Goal: Task Accomplishment & Management: Manage account settings

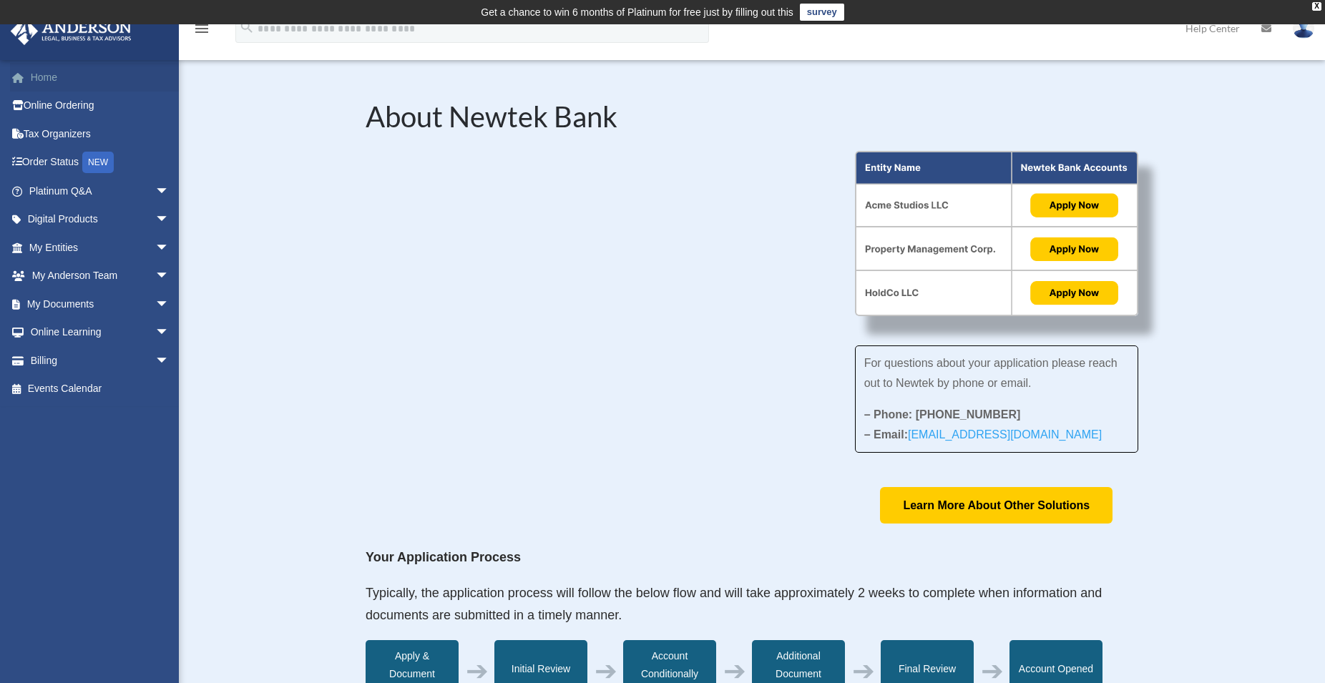
click at [39, 76] on link "Home" at bounding box center [100, 77] width 181 height 29
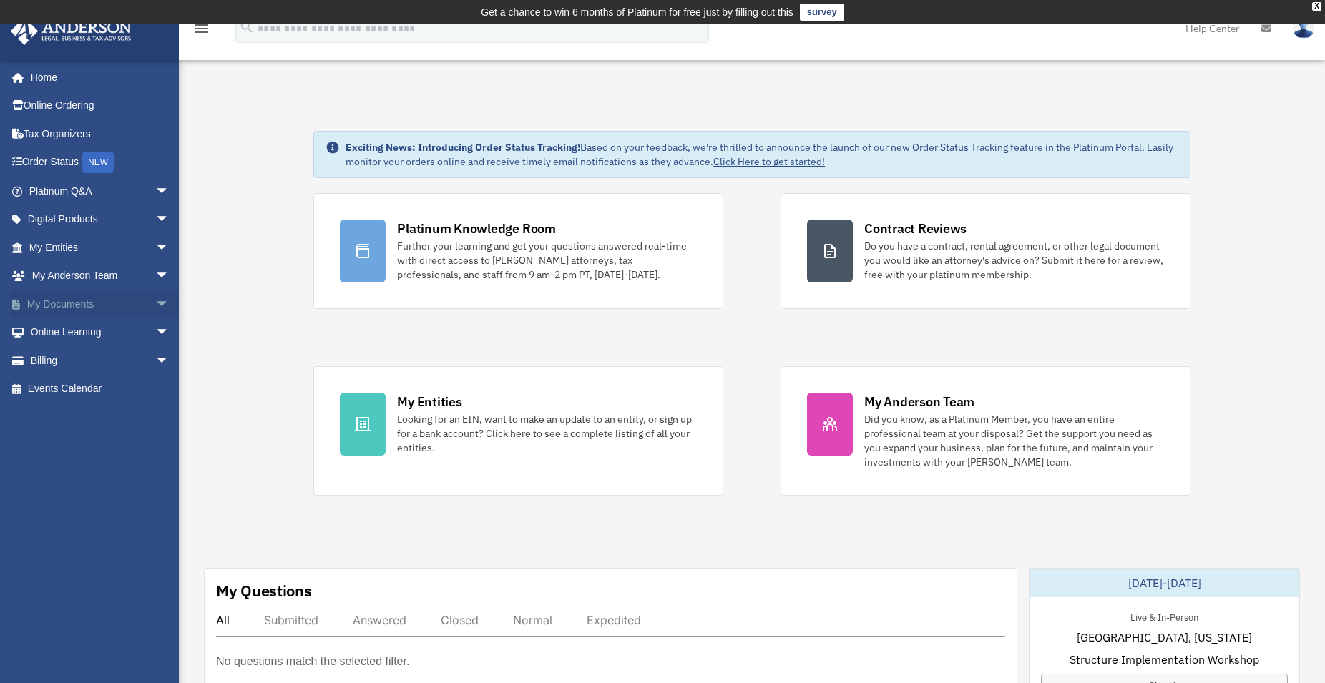
click at [58, 306] on link "My Documents arrow_drop_down" at bounding box center [100, 304] width 181 height 29
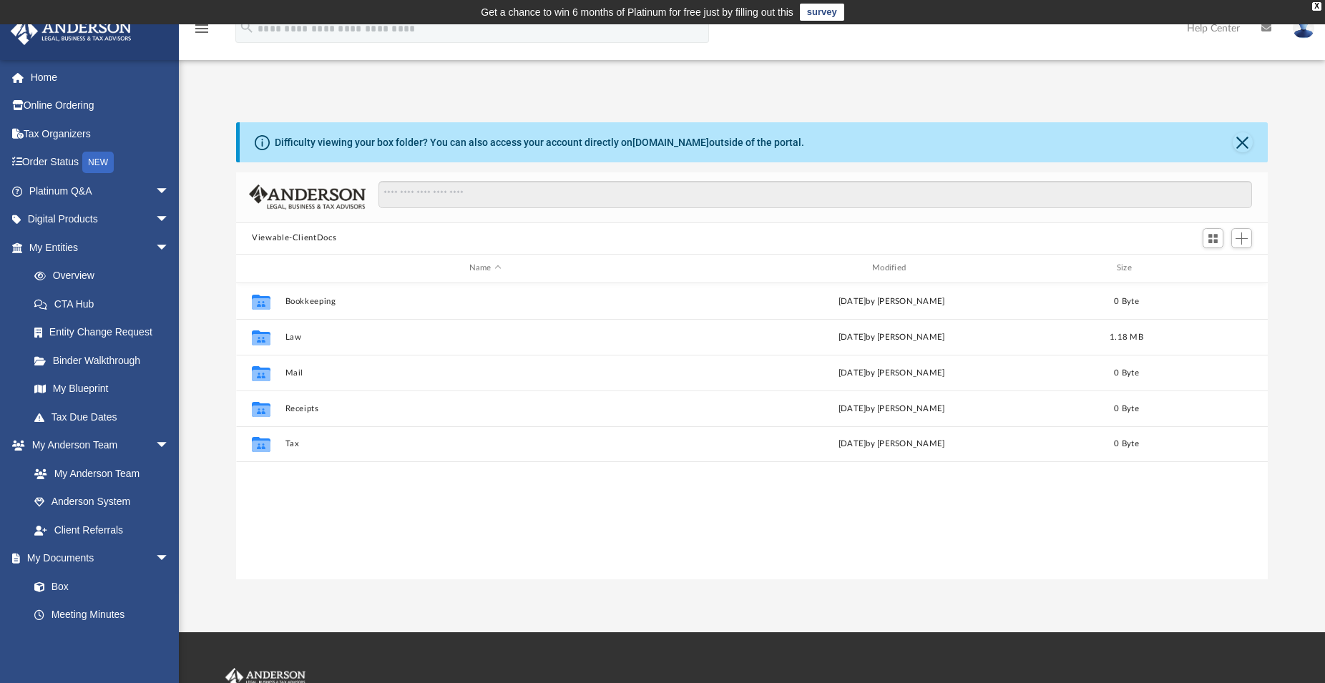
scroll to position [313, 1019]
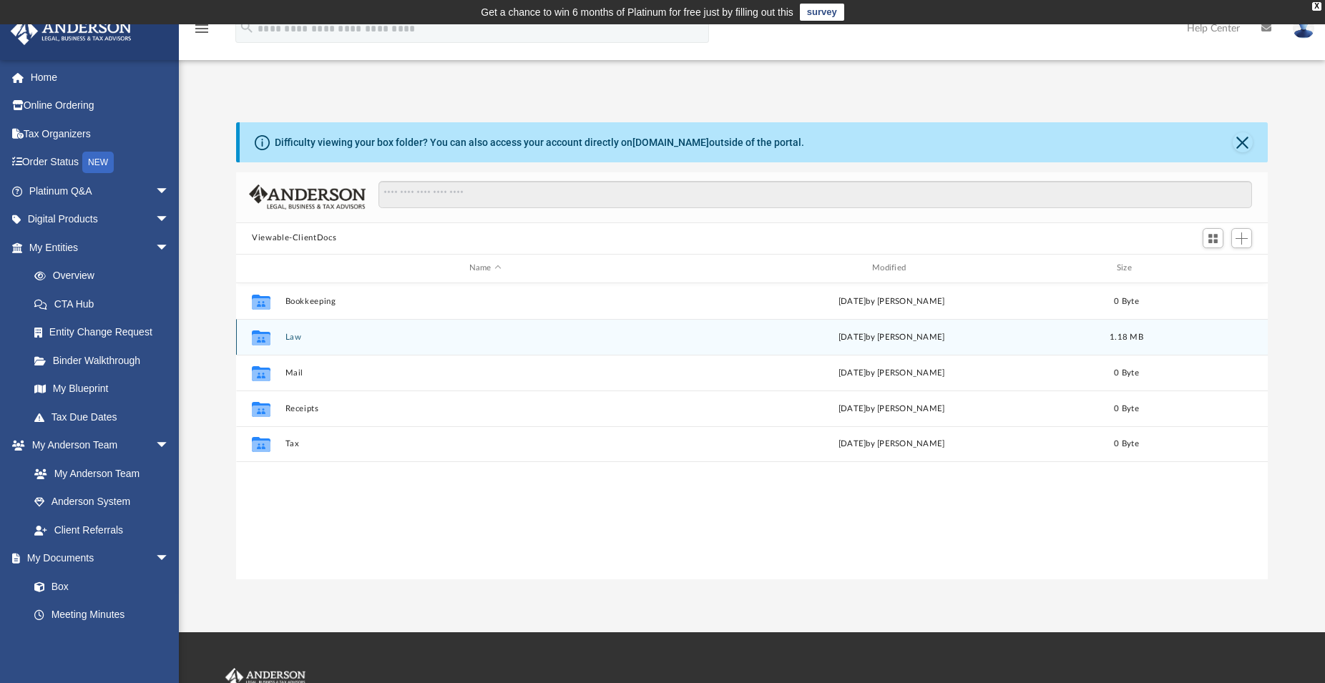
click at [260, 342] on icon "grid" at bounding box center [261, 337] width 19 height 15
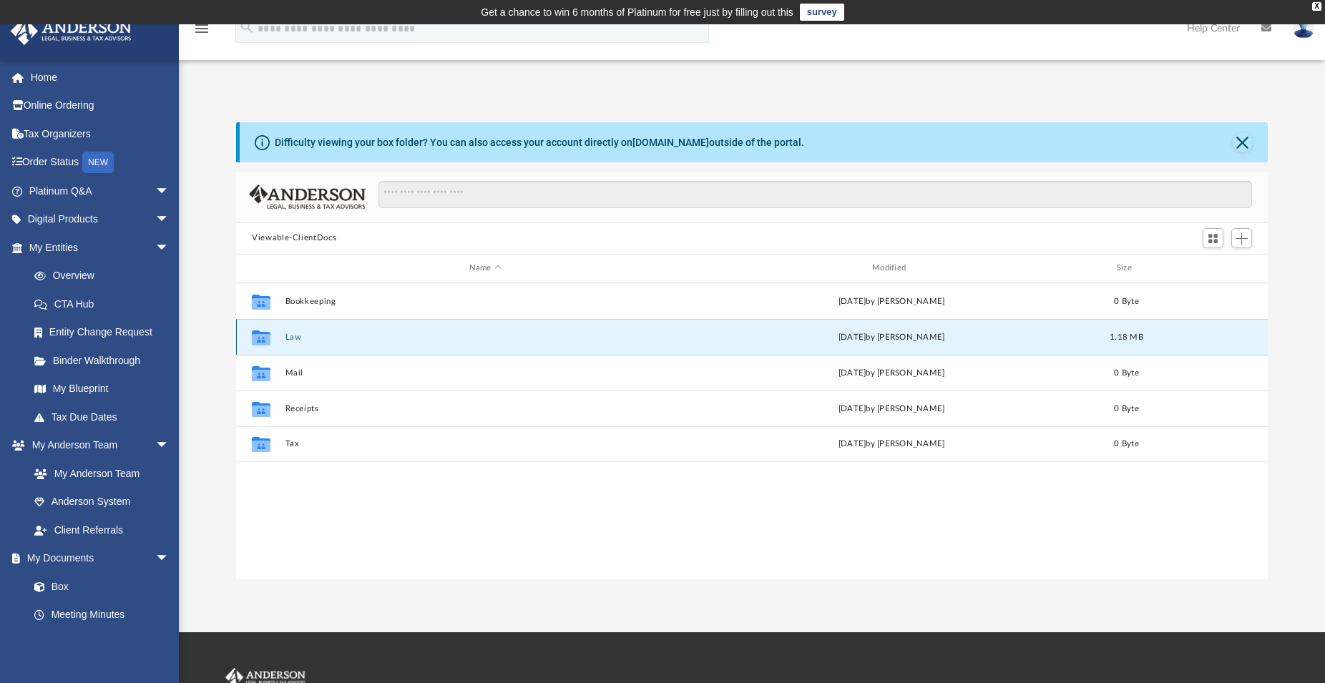
click at [301, 338] on button "Law" at bounding box center [485, 337] width 400 height 9
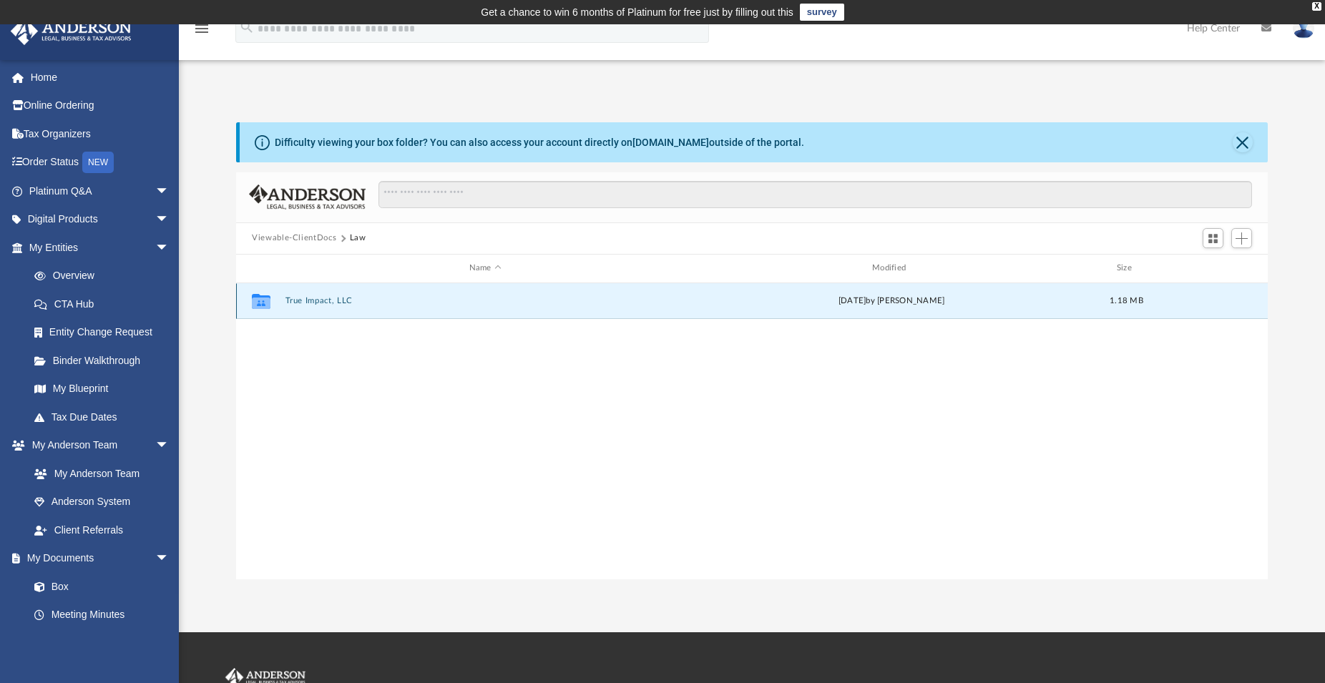
click at [328, 303] on button "True Impact, LLC" at bounding box center [485, 300] width 400 height 9
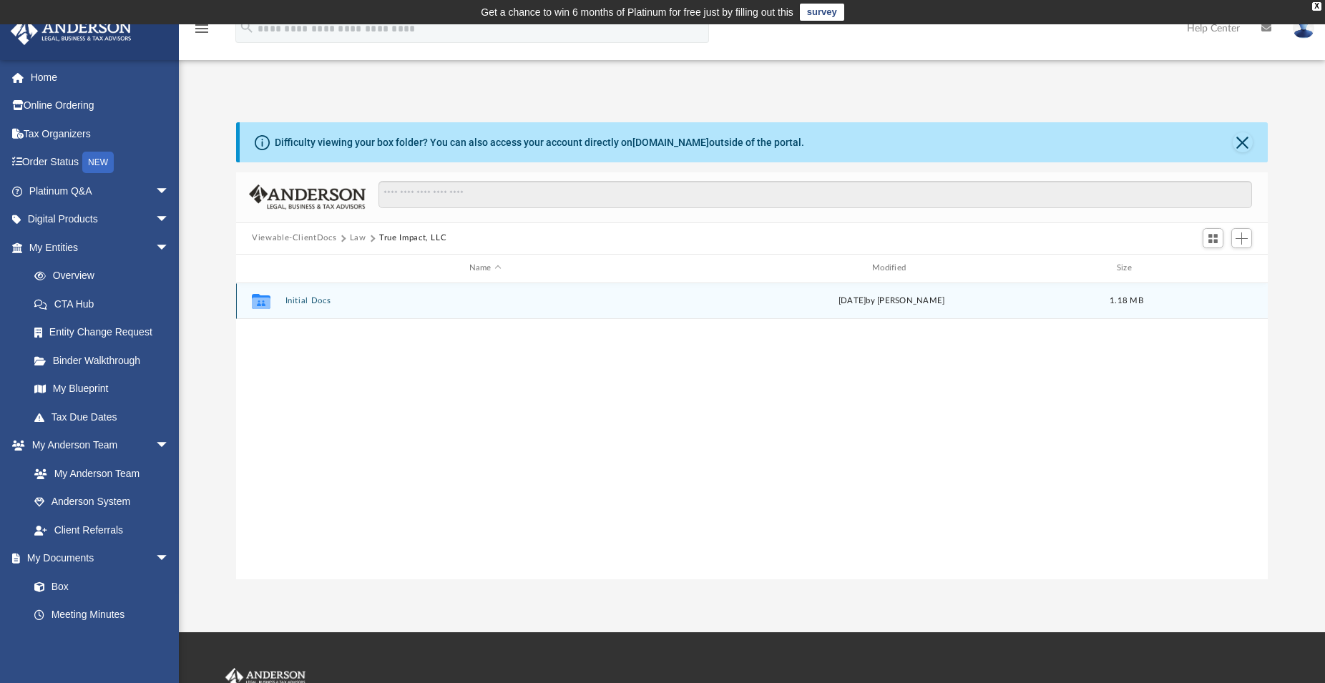
click at [308, 303] on button "Initial Docs" at bounding box center [485, 300] width 400 height 9
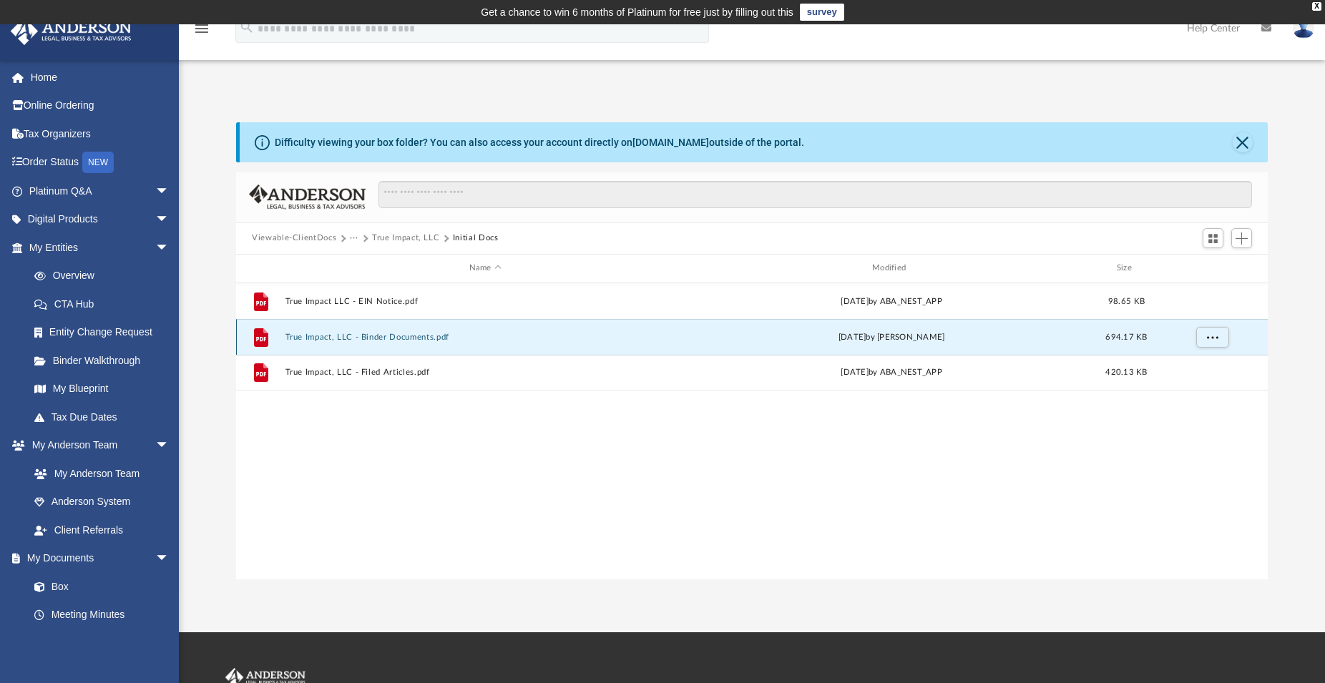
click at [423, 338] on button "True Impact, LLC - Binder Documents.pdf" at bounding box center [485, 337] width 400 height 9
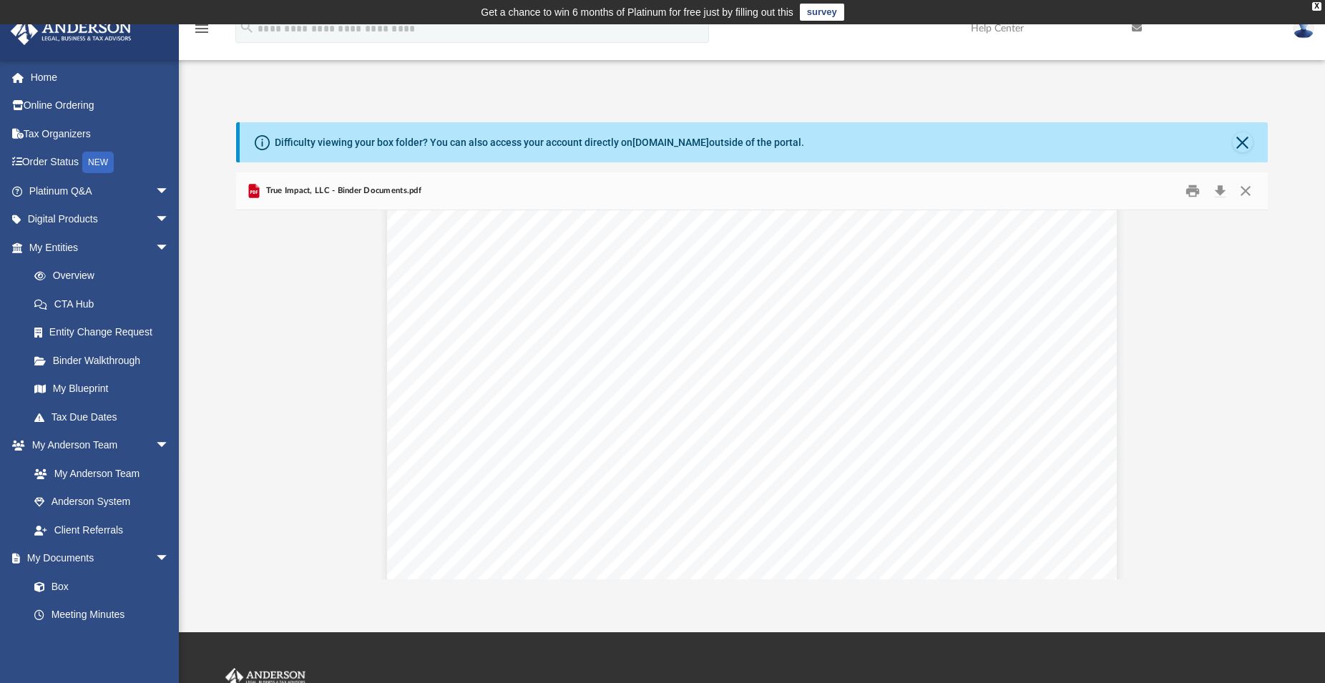
scroll to position [17963, 0]
click at [49, 247] on link "My Entities arrow_drop_down" at bounding box center [100, 247] width 181 height 29
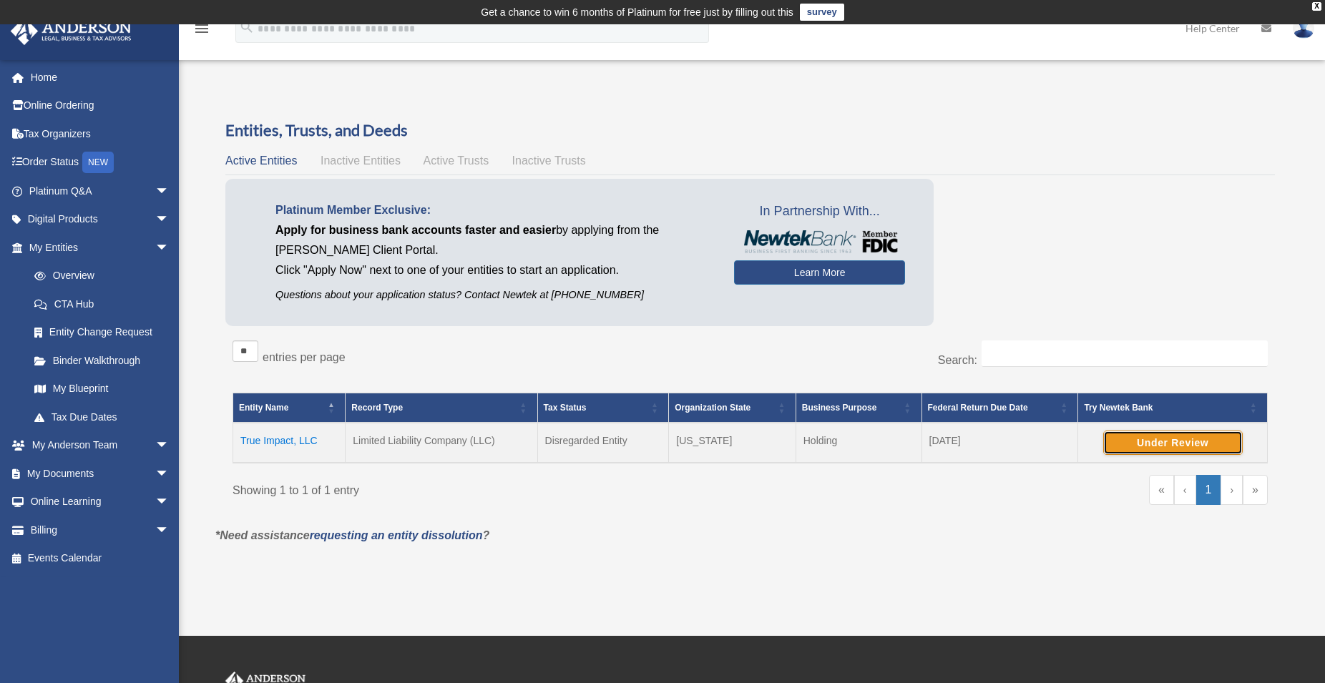
click at [1182, 440] on button "Under Review" at bounding box center [1172, 443] width 139 height 24
click at [74, 443] on link "My Anderson Team arrow_drop_down" at bounding box center [100, 445] width 181 height 29
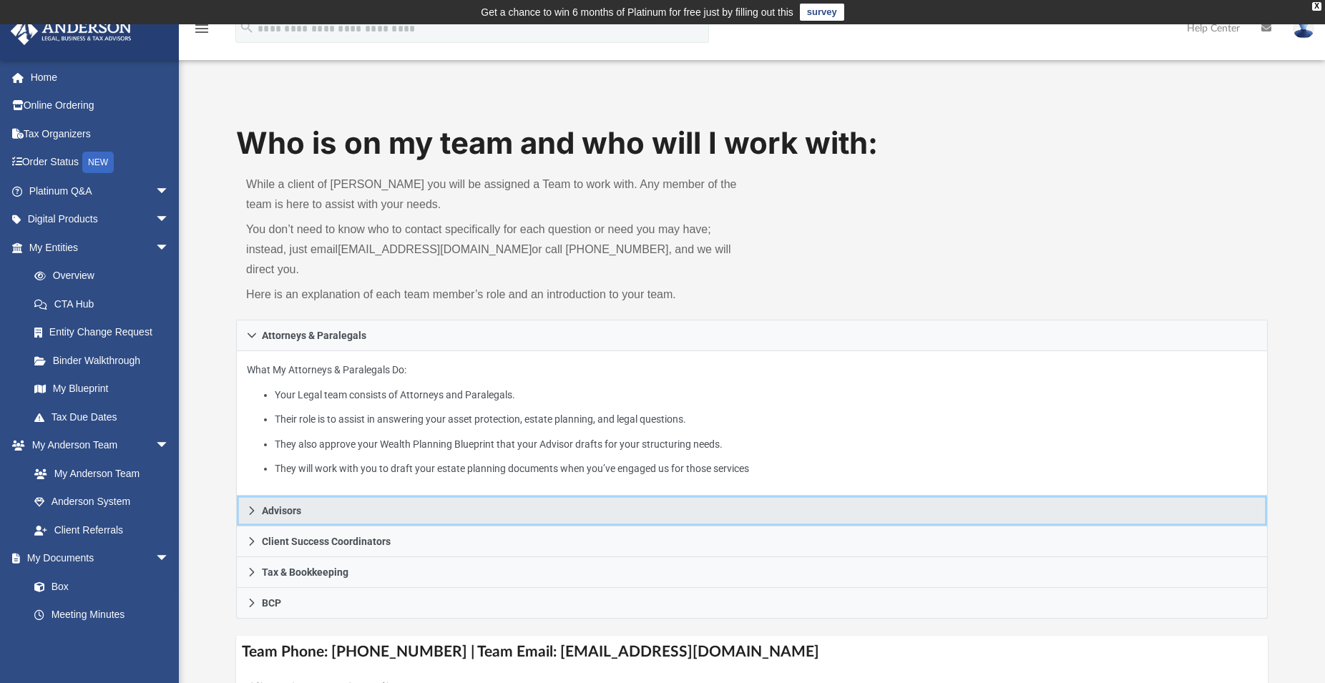
click at [276, 506] on span "Advisors" at bounding box center [281, 511] width 39 height 10
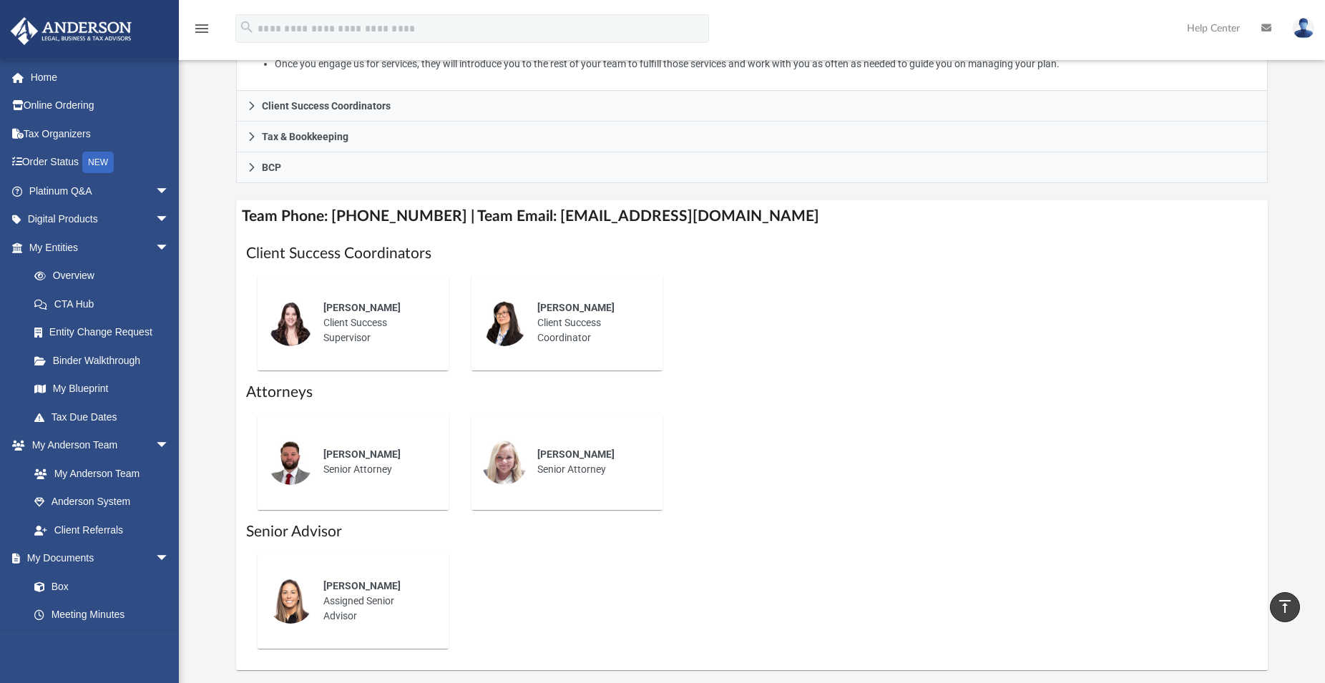
scroll to position [436, 0]
click at [356, 587] on div "[PERSON_NAME] Assigned Senior Advisor" at bounding box center [375, 600] width 125 height 65
click at [300, 577] on img at bounding box center [291, 600] width 46 height 46
drag, startPoint x: 398, startPoint y: 566, endPoint x: 312, endPoint y: 572, distance: 86.8
click at [312, 572] on div "[PERSON_NAME] Assigned Senior Advisor" at bounding box center [353, 600] width 171 height 75
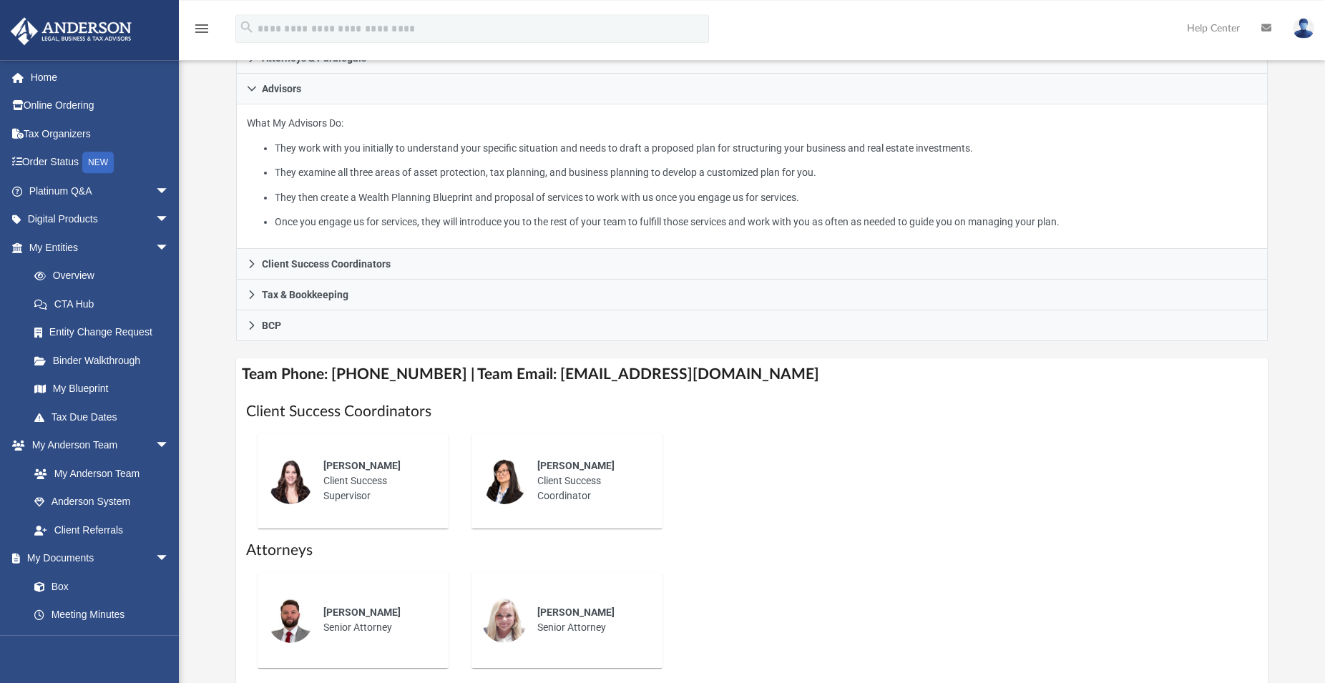
scroll to position [278, 0]
drag, startPoint x: 530, startPoint y: 354, endPoint x: 743, endPoint y: 359, distance: 213.2
click at [743, 359] on h4 "Team Phone: [PHONE_NUMBER] | Team Email: [EMAIL_ADDRESS][DOMAIN_NAME]" at bounding box center [751, 374] width 1031 height 32
copy h4 "[EMAIL_ADDRESS][DOMAIN_NAME]"
click at [878, 444] on div "[PERSON_NAME] Client Success Supervisor [PERSON_NAME] Client Success Coordinator" at bounding box center [751, 480] width 1011 height 118
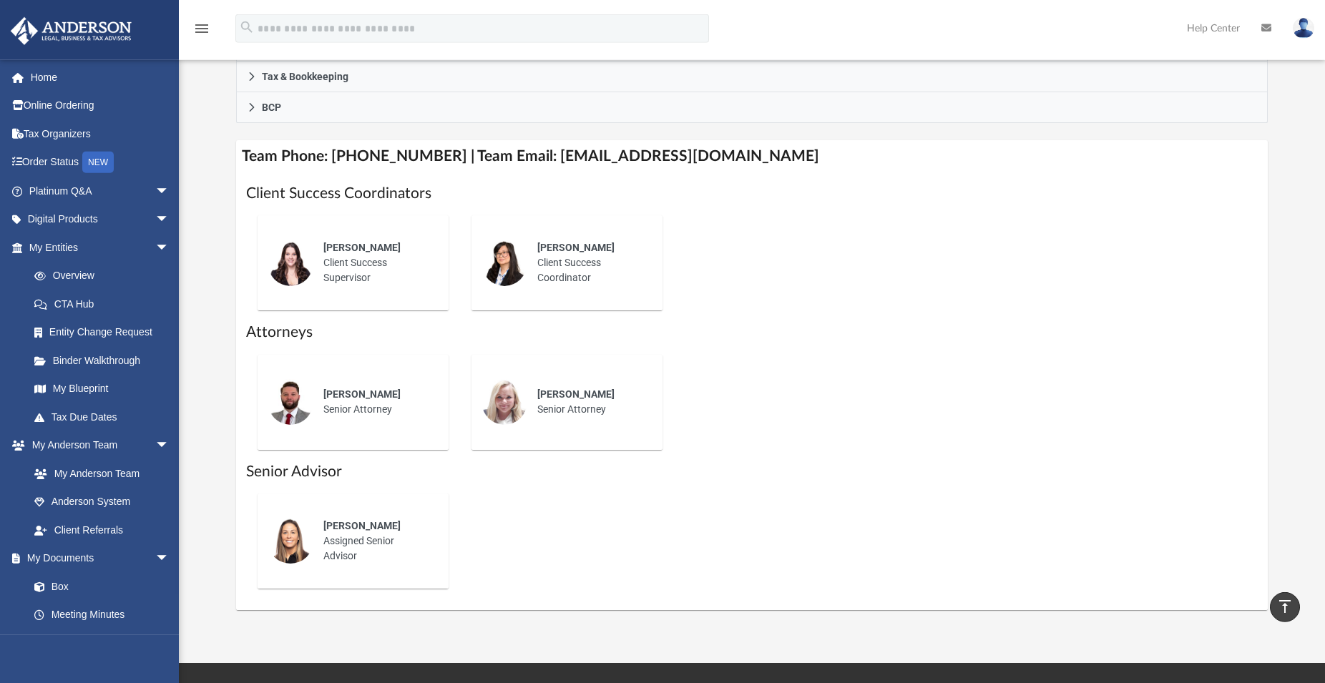
scroll to position [497, 0]
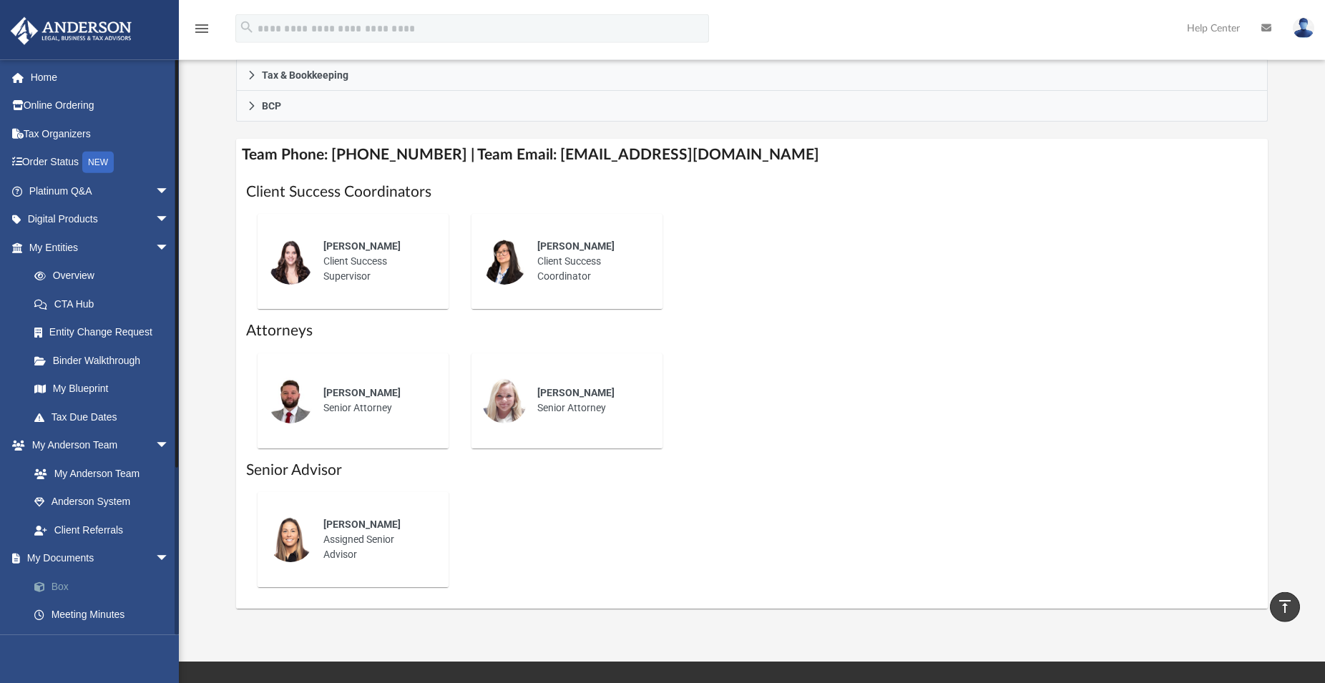
click at [55, 586] on link "Box" at bounding box center [105, 586] width 171 height 29
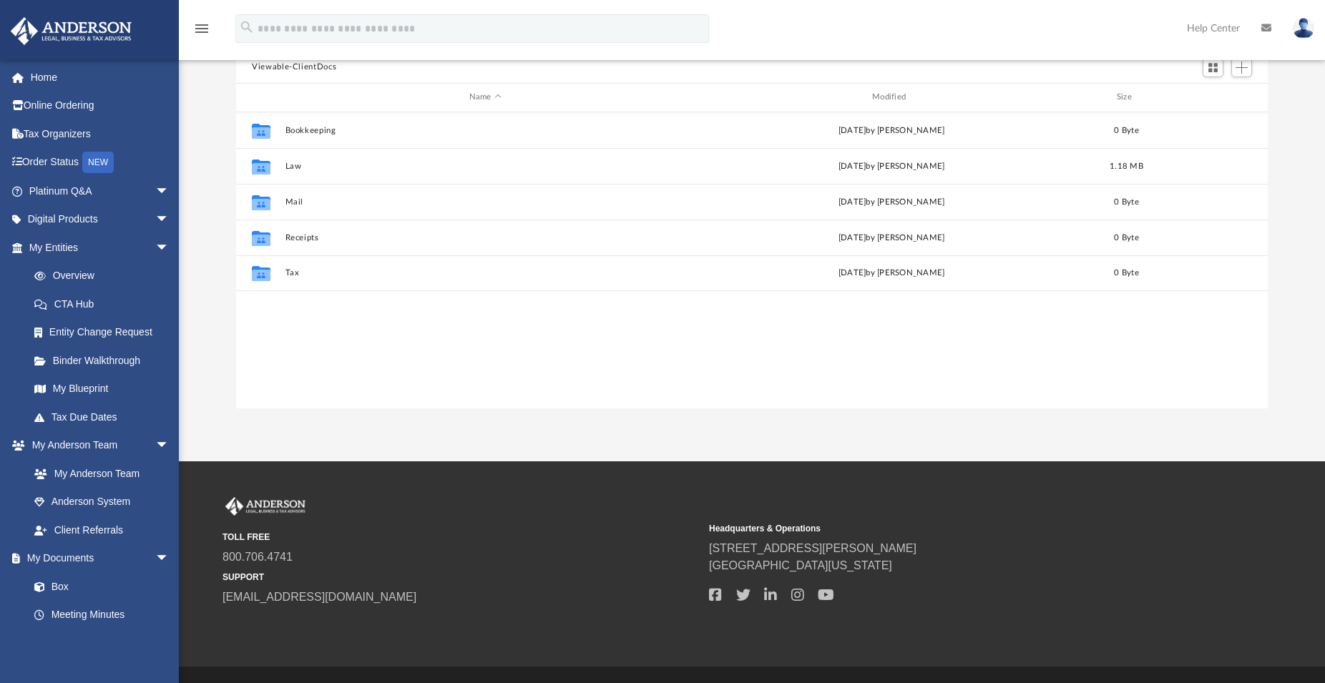
scroll to position [313, 1019]
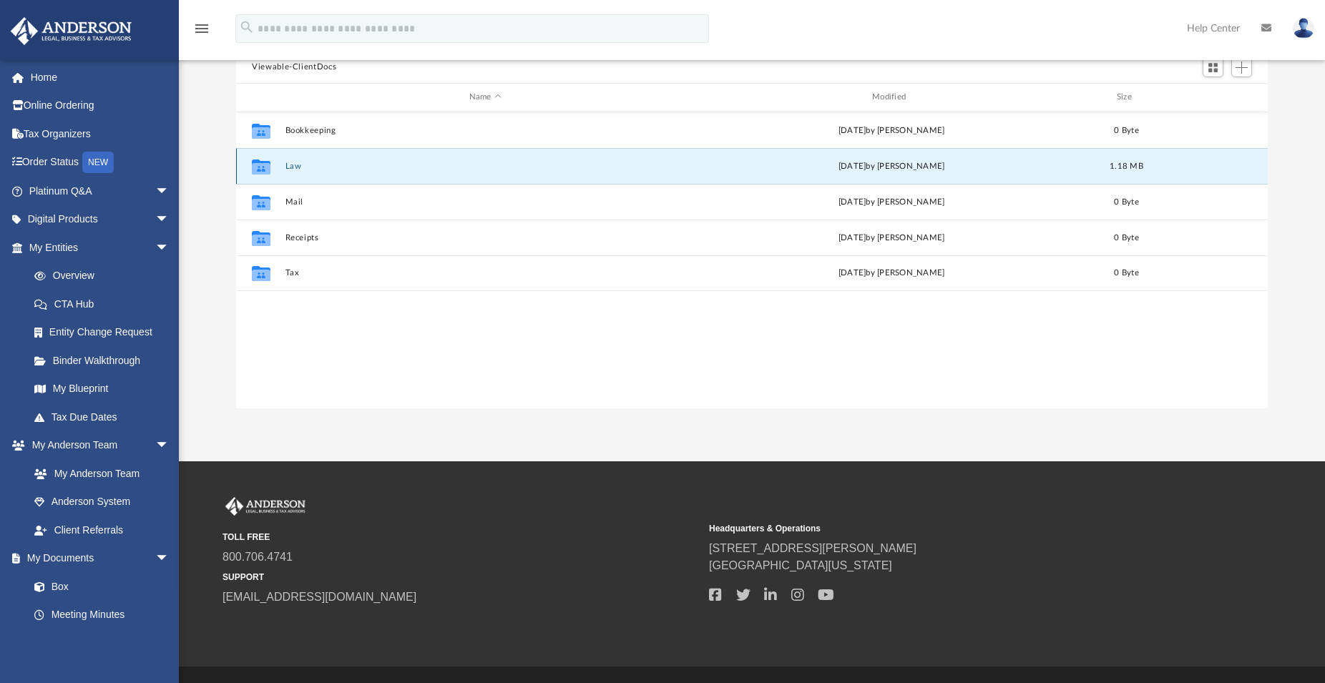
click at [295, 164] on button "Law" at bounding box center [485, 166] width 400 height 9
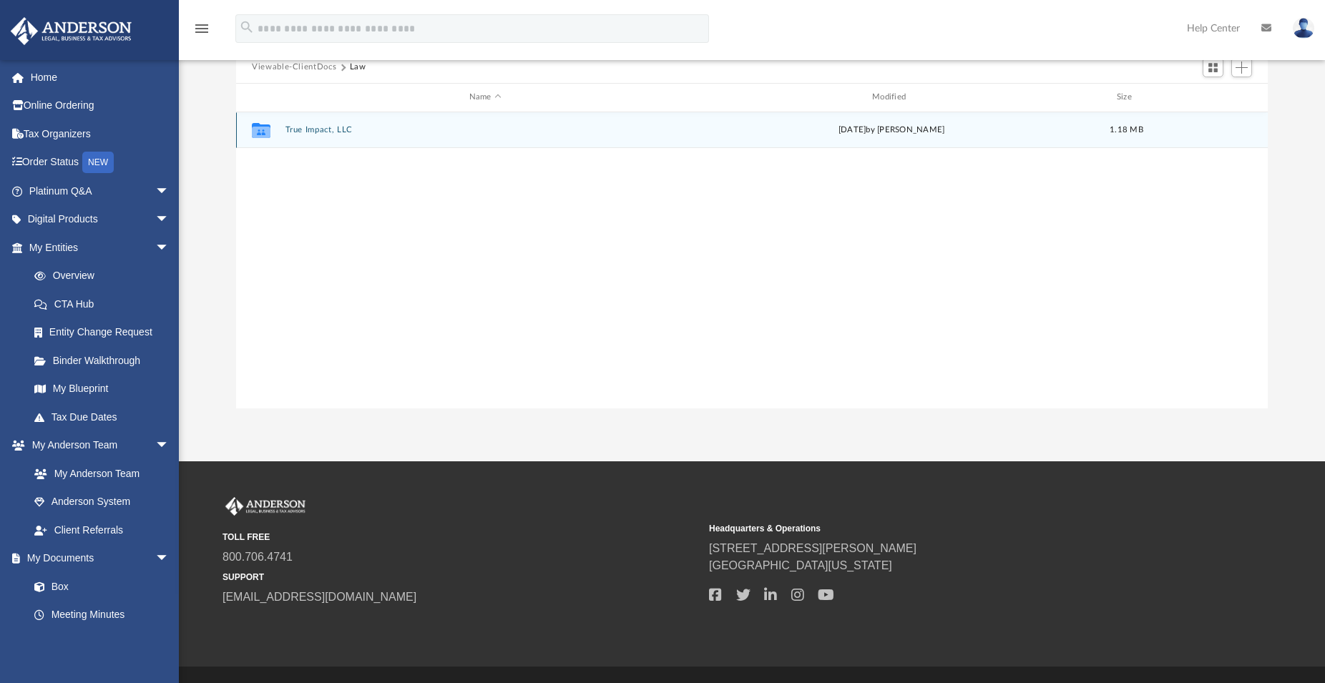
scroll to position [0, 0]
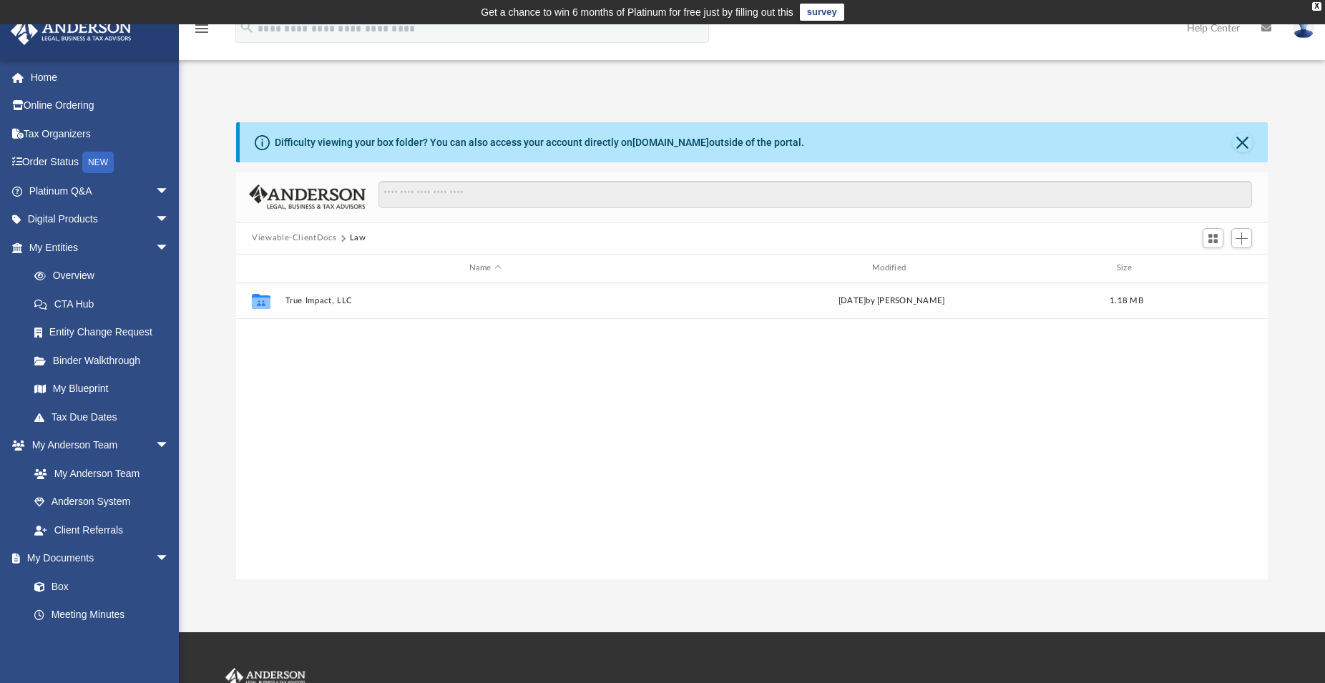
click at [318, 237] on button "Viewable-ClientDocs" at bounding box center [294, 238] width 84 height 13
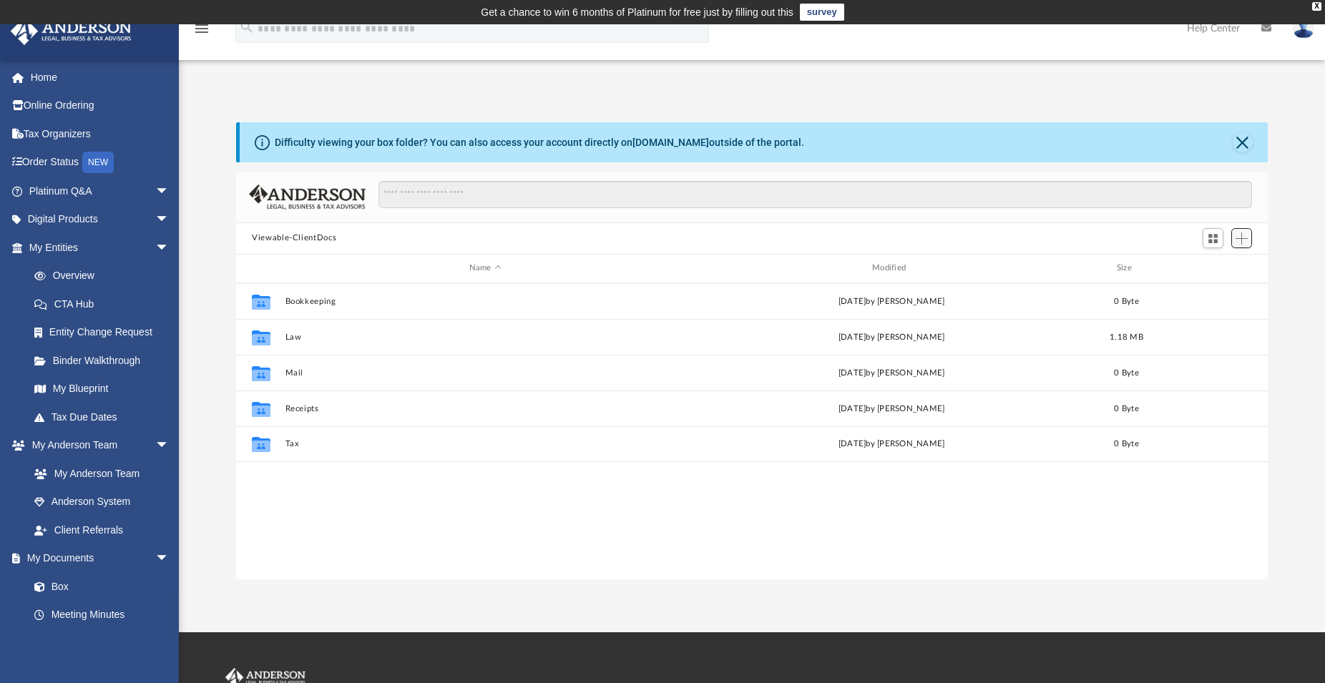
click at [1240, 240] on span "Add" at bounding box center [1241, 238] width 12 height 12
click at [1202, 292] on li "New Folder" at bounding box center [1221, 289] width 46 height 15
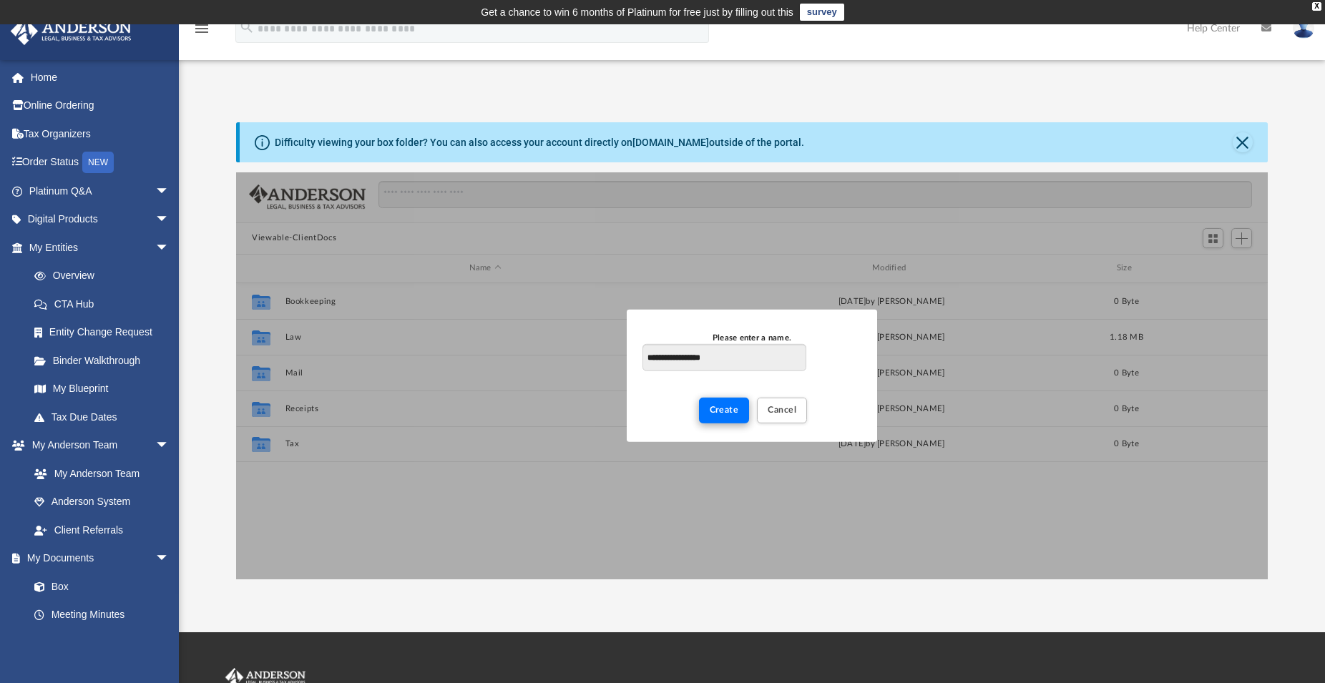
type input "**********"
click at [714, 411] on span "Create" at bounding box center [724, 410] width 29 height 9
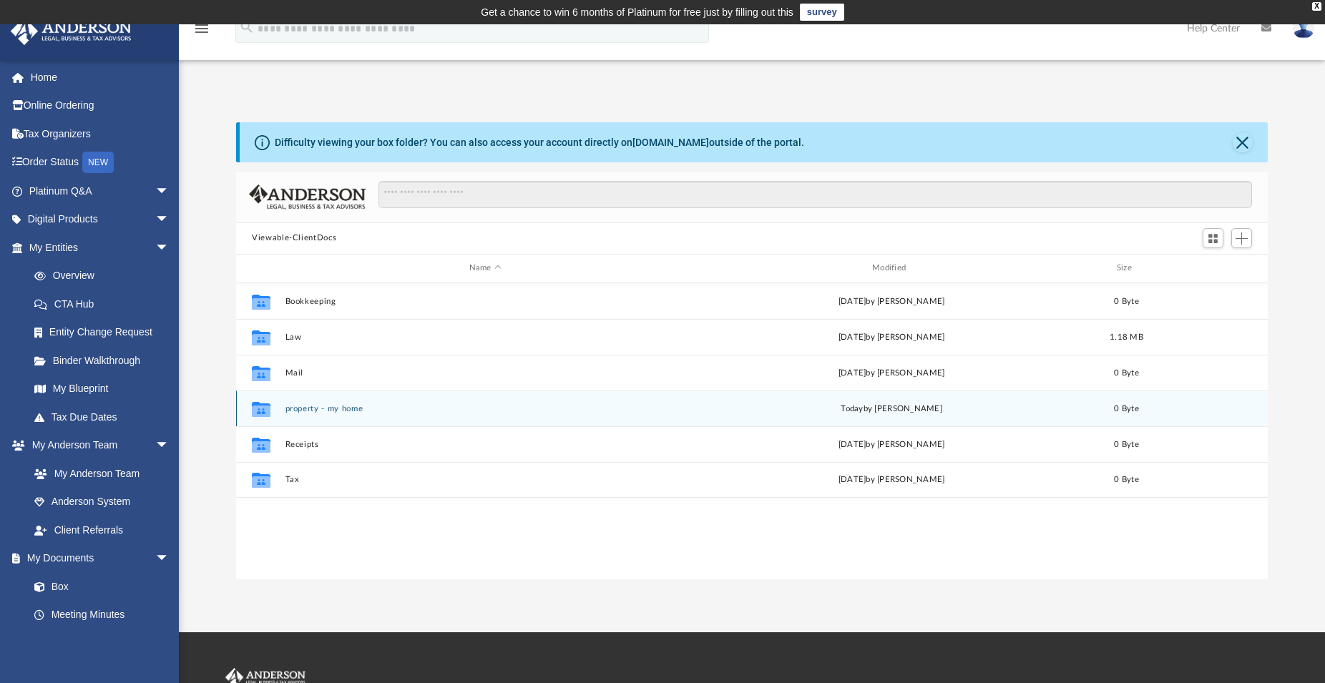
click at [313, 409] on button "property - my home" at bounding box center [485, 408] width 400 height 9
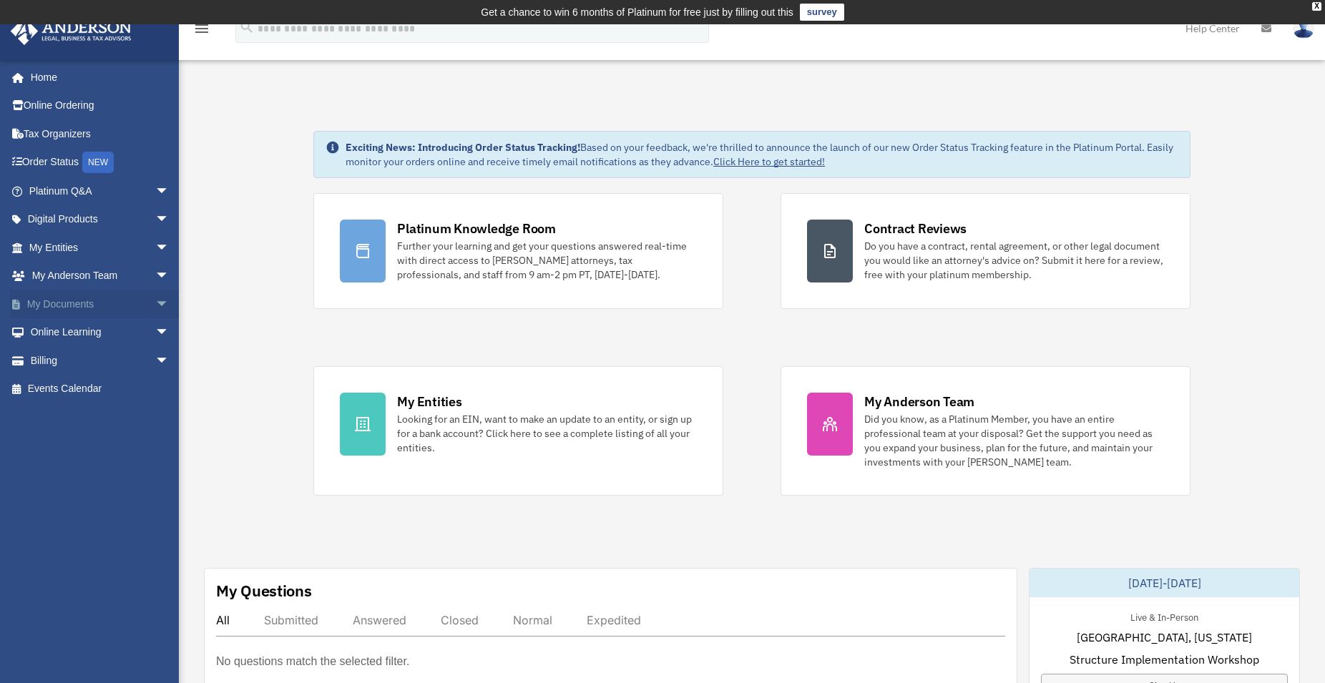
click at [61, 311] on link "My Documents arrow_drop_down" at bounding box center [100, 304] width 181 height 29
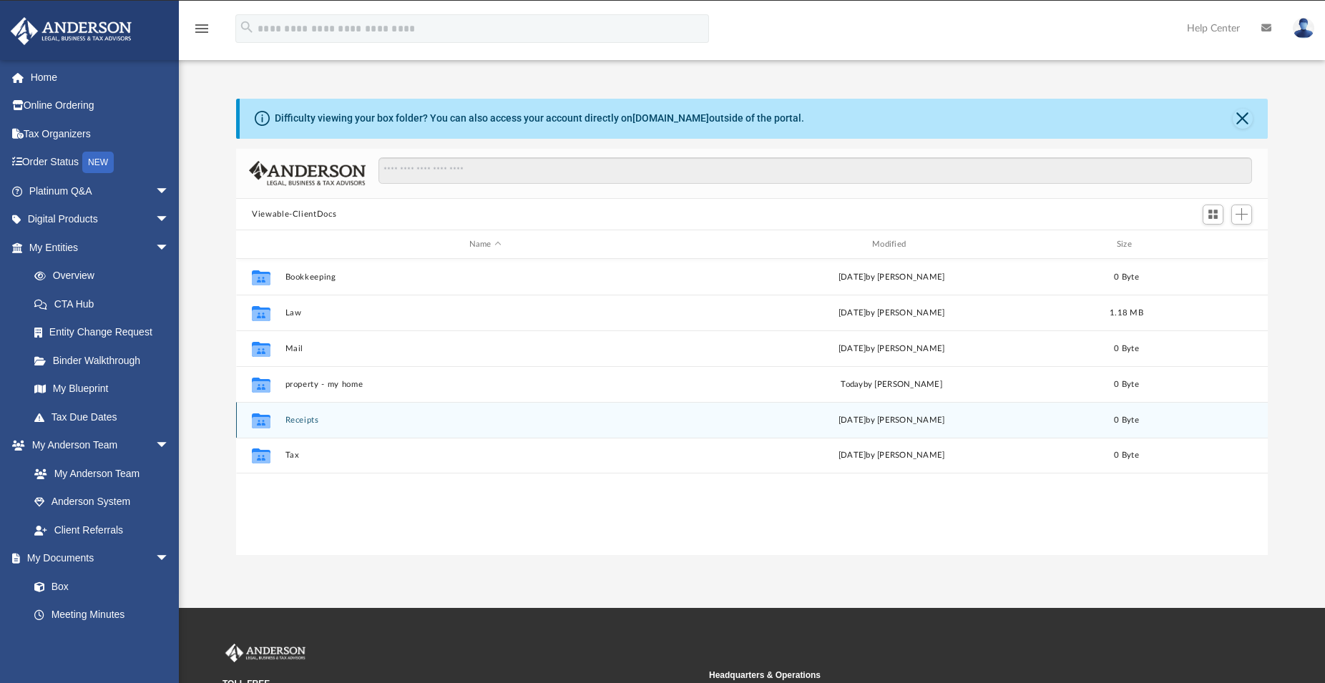
scroll to position [12, 13]
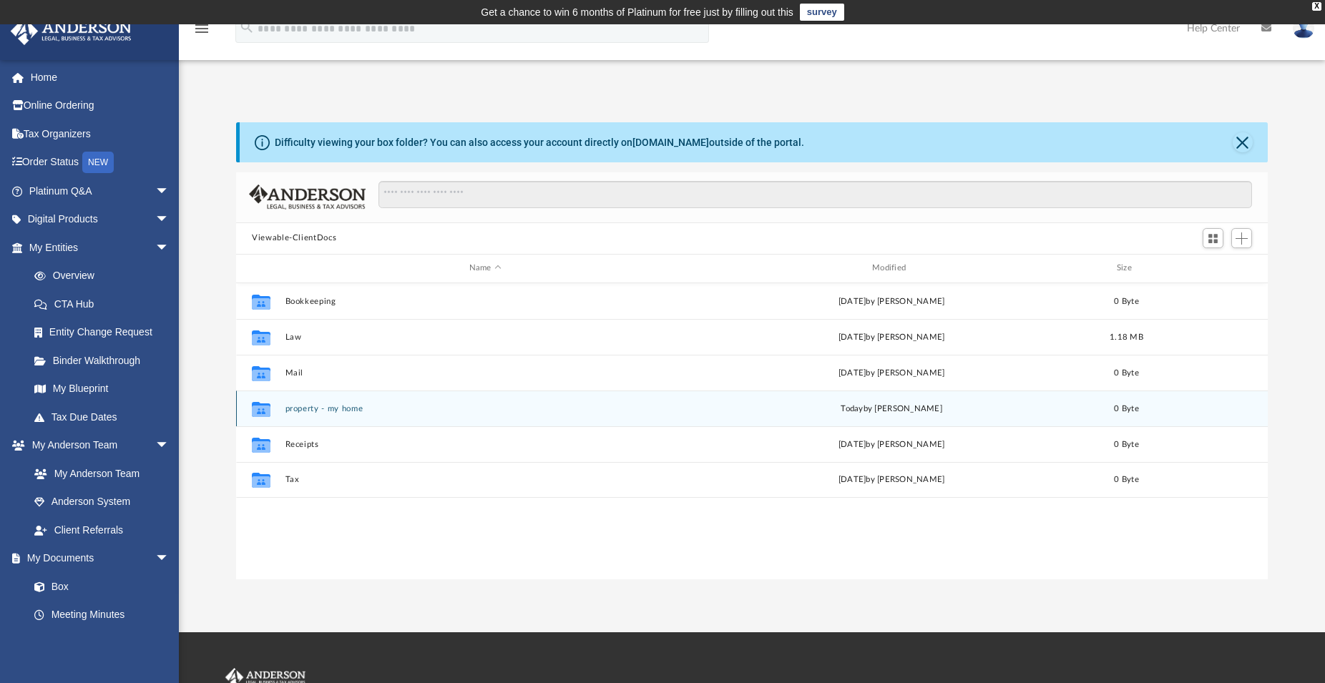
click at [321, 407] on button "property - my home" at bounding box center [485, 408] width 400 height 9
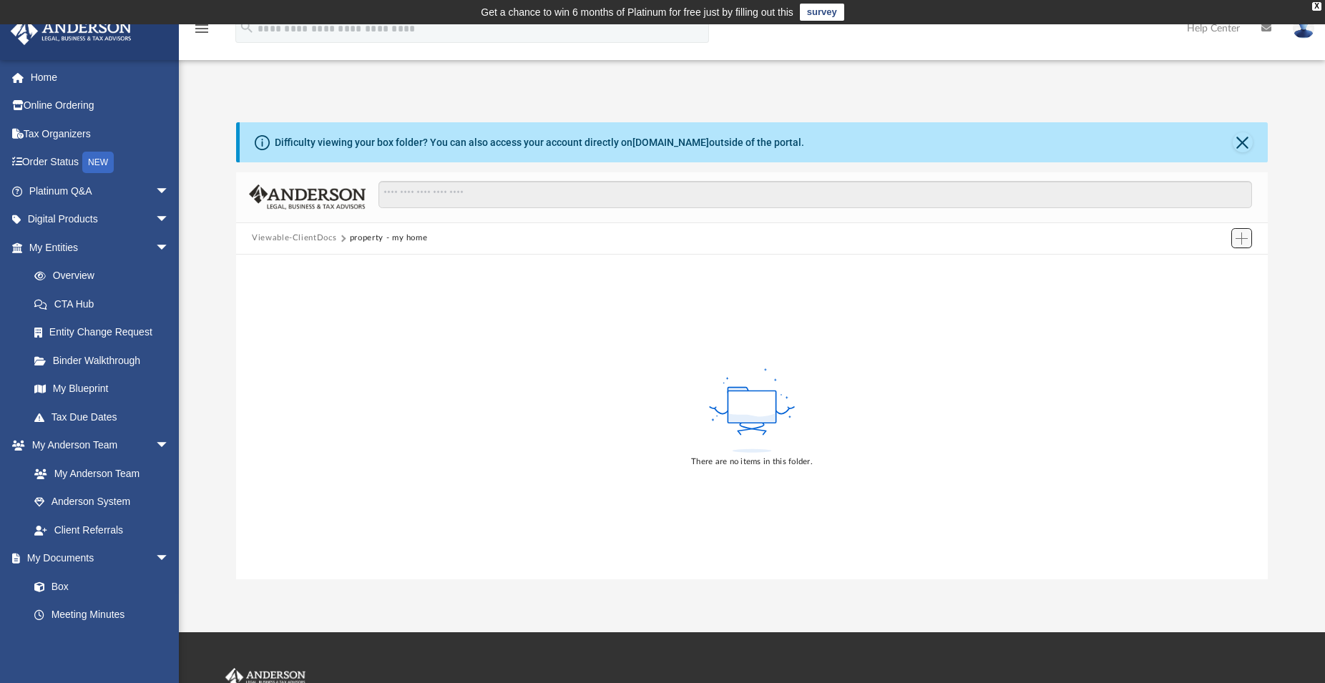
click at [1243, 238] on span "Add" at bounding box center [1241, 238] width 12 height 12
click at [1212, 268] on li "Upload" at bounding box center [1221, 267] width 46 height 15
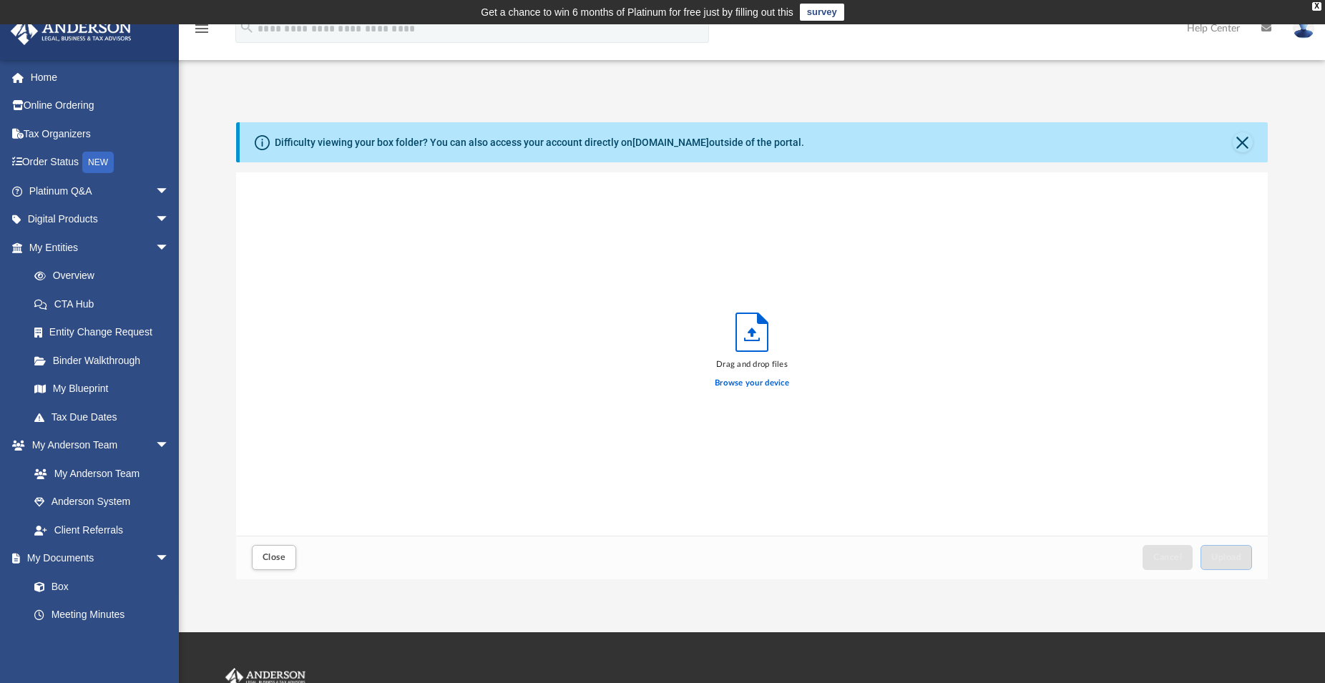
scroll to position [350, 1019]
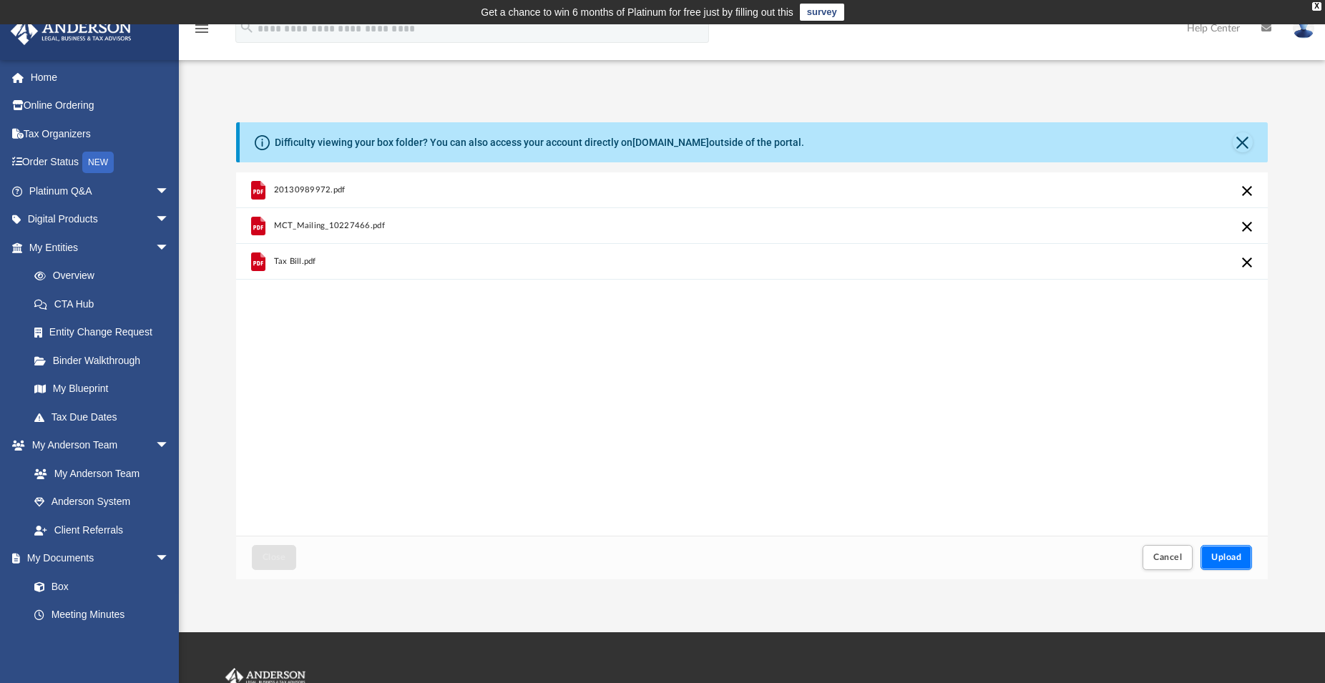
click at [1235, 556] on span "Upload" at bounding box center [1226, 557] width 30 height 9
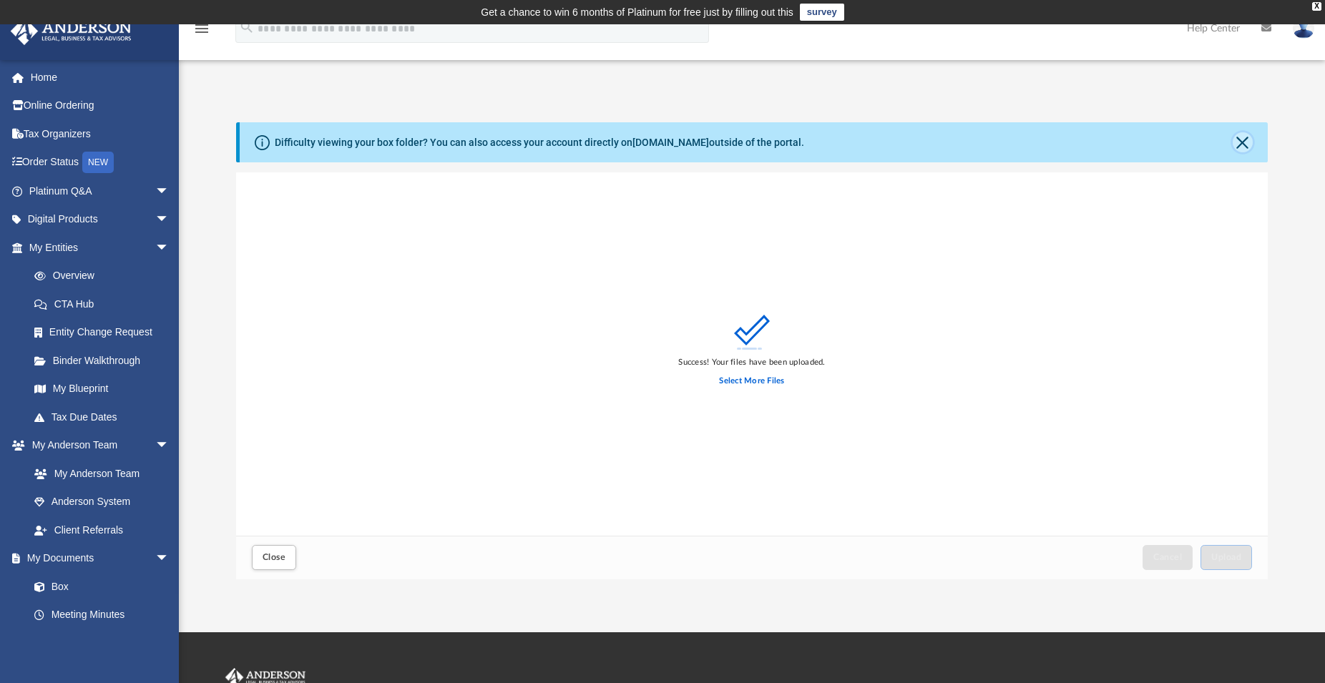
click at [1245, 145] on button "Close" at bounding box center [1242, 142] width 20 height 20
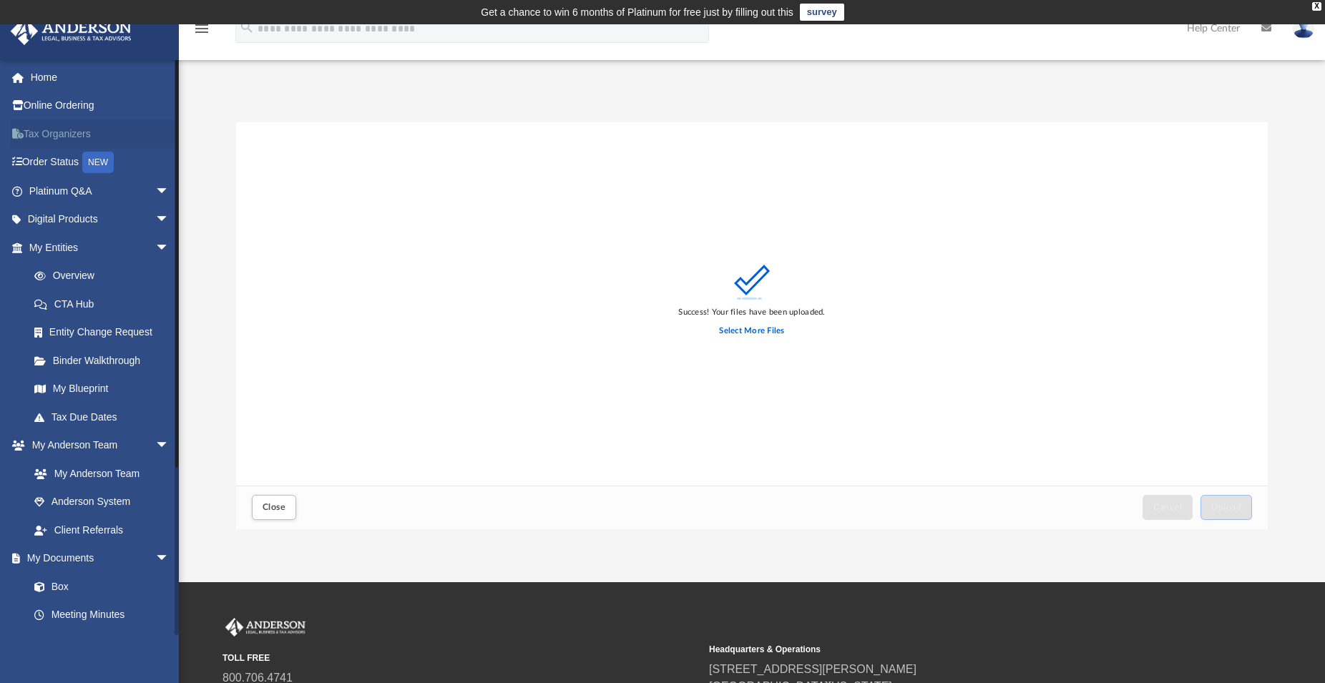
click at [53, 134] on link "Tax Organizers" at bounding box center [100, 133] width 181 height 29
